Goal: Task Accomplishment & Management: Complete application form

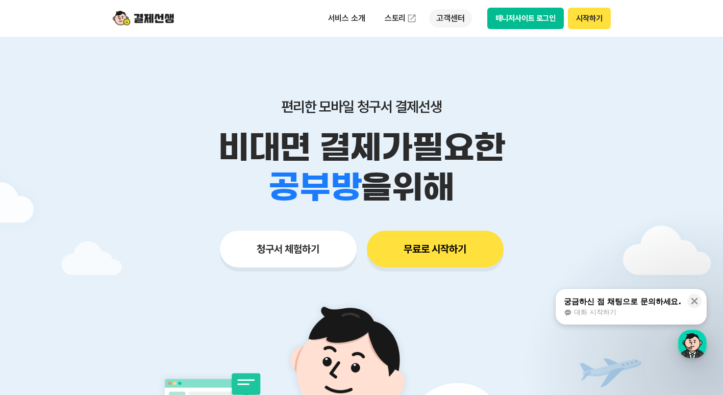
click at [449, 21] on p "고객센터" at bounding box center [450, 18] width 42 height 18
click at [619, 309] on div "대화 시작하기" at bounding box center [622, 312] width 117 height 9
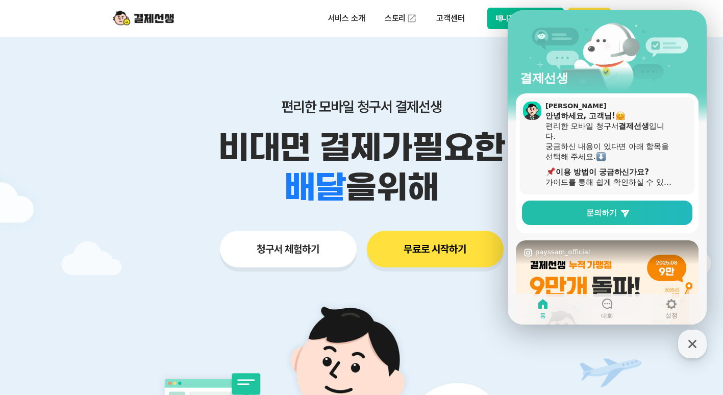
scroll to position [15, 0]
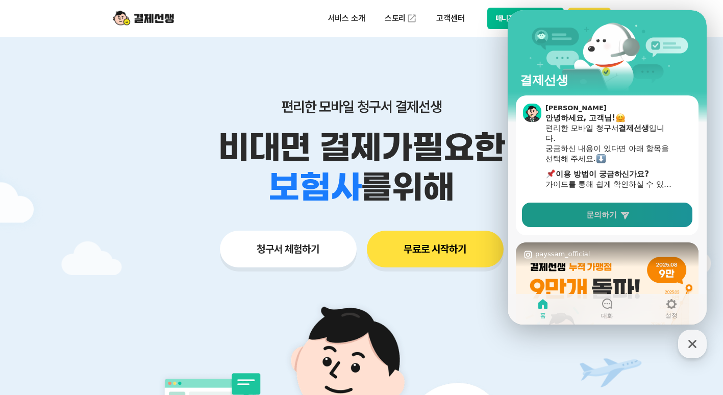
click at [625, 213] on icon at bounding box center [625, 216] width 9 height 8
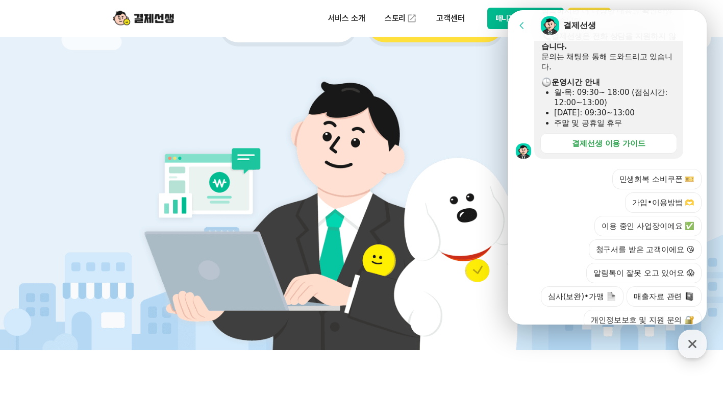
scroll to position [328, 0]
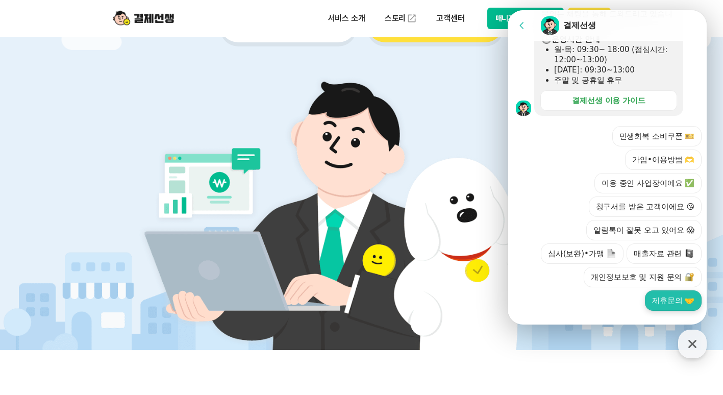
click at [652, 303] on button "제휴문의 🤝" at bounding box center [673, 300] width 57 height 20
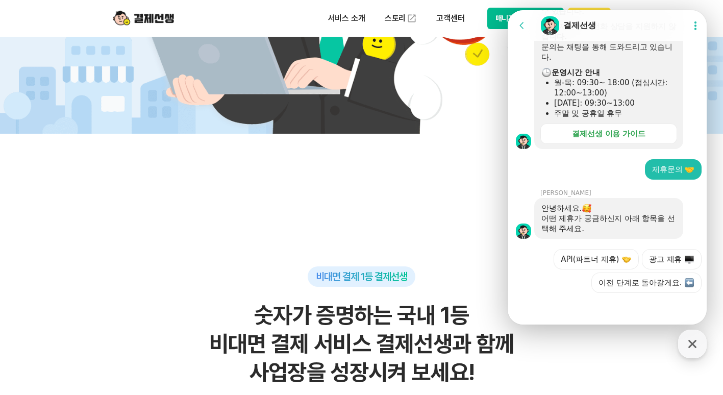
scroll to position [469, 0]
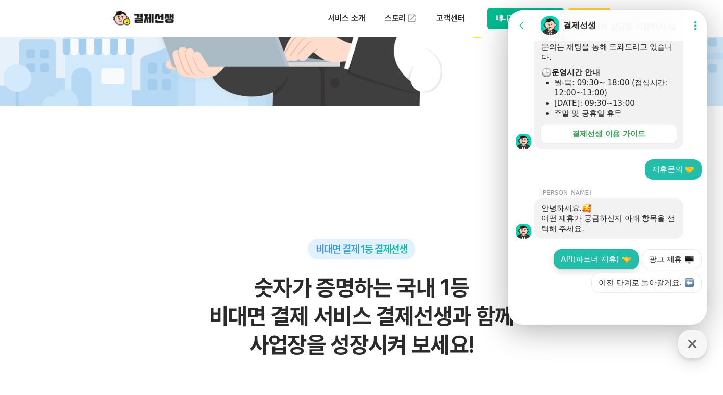
click at [582, 265] on button "API(파트너 제휴)" at bounding box center [596, 259] width 85 height 20
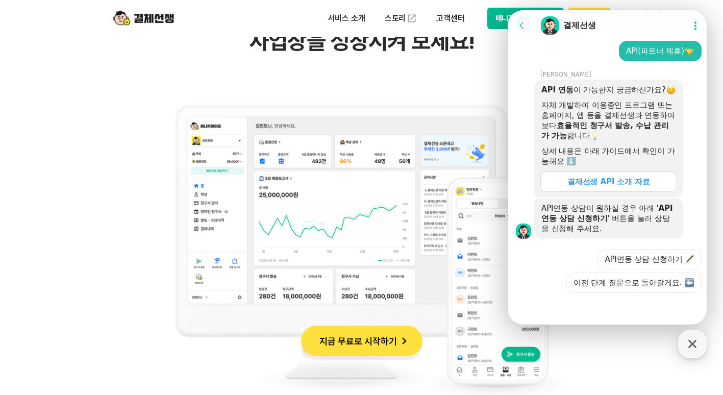
scroll to position [516, 0]
click at [594, 181] on div "결제선생 API 소개 자료" at bounding box center [608, 182] width 83 height 10
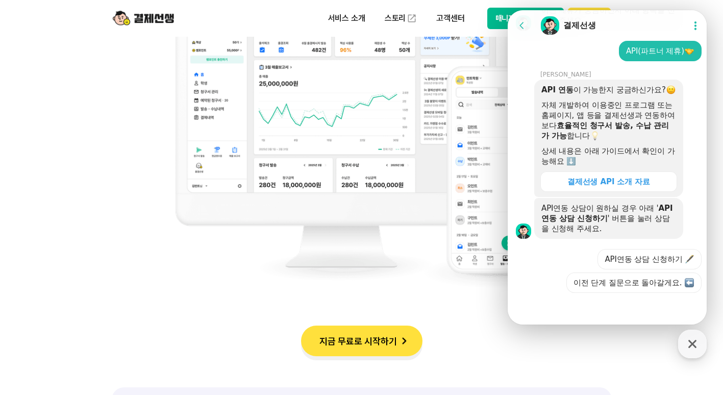
scroll to position [897, 0]
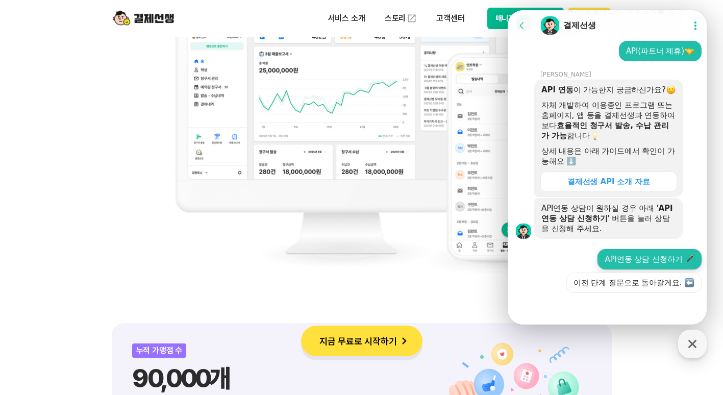
click at [673, 255] on button "API연동 상담 신청하기 🖋️" at bounding box center [650, 259] width 104 height 20
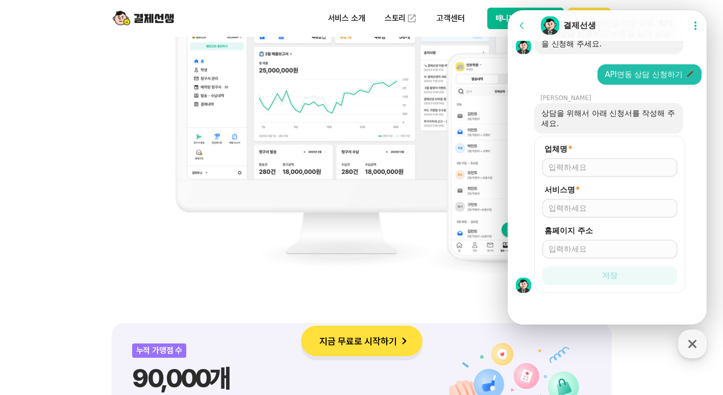
scroll to position [701, 0]
click at [600, 162] on input "업체명 *" at bounding box center [610, 167] width 122 height 10
type input "w"
type input "[PERSON_NAME]"
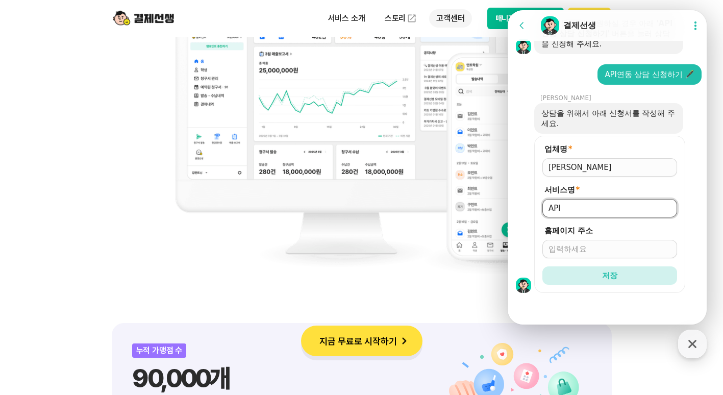
type input "API"
click at [414, 266] on img at bounding box center [361, 127] width 413 height 327
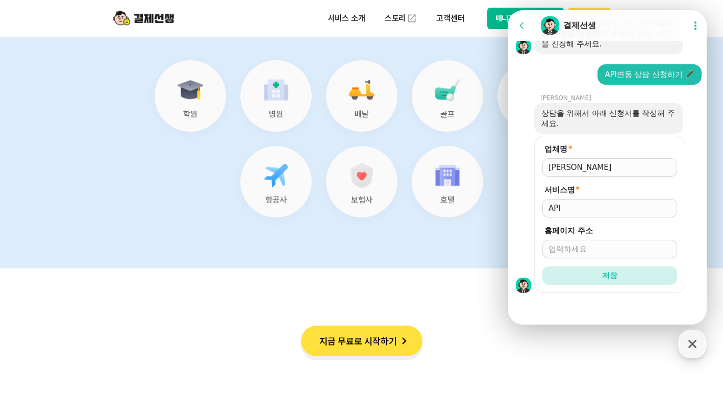
scroll to position [4298, 0]
click at [456, 18] on p "고객센터" at bounding box center [450, 18] width 42 height 18
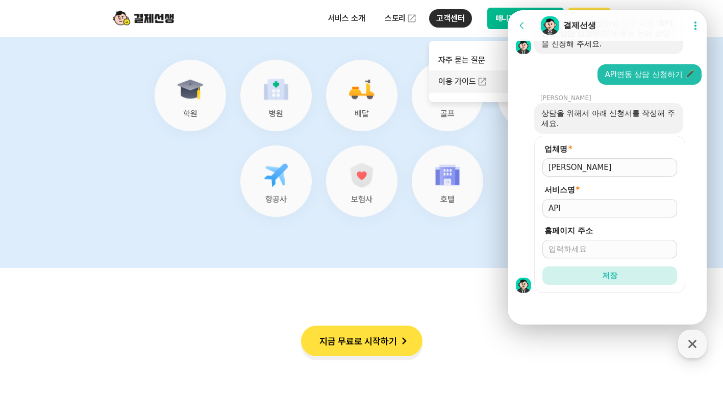
click at [474, 77] on link "이용 가이드" at bounding box center [472, 81] width 86 height 22
